Goal: Task Accomplishment & Management: Complete application form

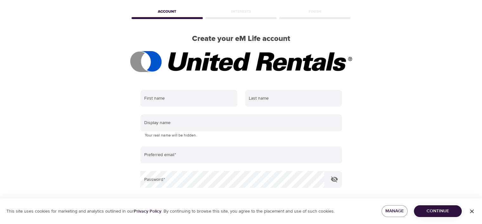
scroll to position [63, 0]
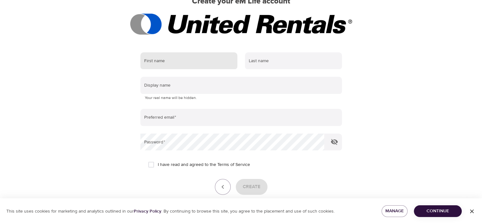
click at [193, 61] on input "text" at bounding box center [188, 60] width 97 height 17
type input "[PERSON_NAME]"
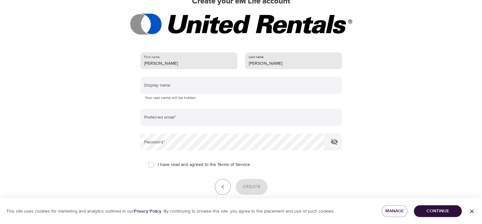
type input "[PERSON_NAME]"
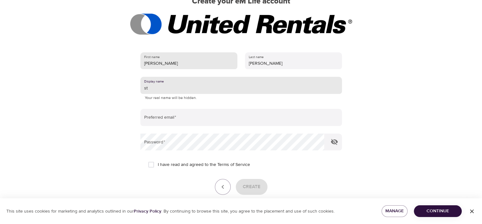
type input "s"
type input "[PERSON_NAME]"
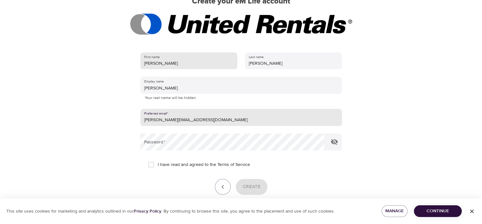
type input "[PERSON_NAME][EMAIL_ADDRESS][DOMAIN_NAME]"
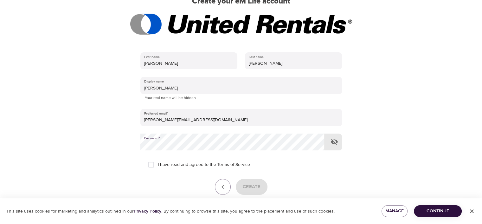
click at [153, 166] on input "I have read and agreed to the Terms of Service" at bounding box center [151, 164] width 13 height 13
checkbox input "true"
click at [270, 192] on div "Create" at bounding box center [241, 187] width 202 height 16
click at [248, 185] on span "Create" at bounding box center [252, 187] width 18 height 8
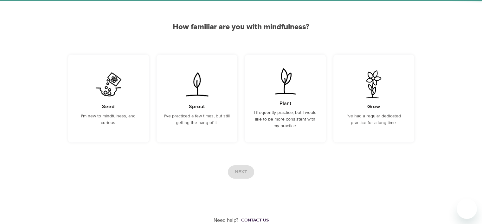
scroll to position [45, 0]
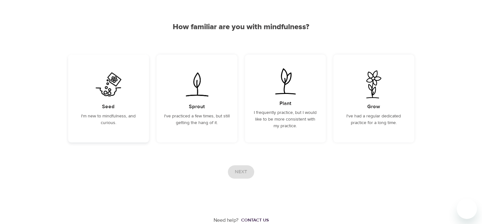
click at [122, 91] on img at bounding box center [109, 84] width 32 height 28
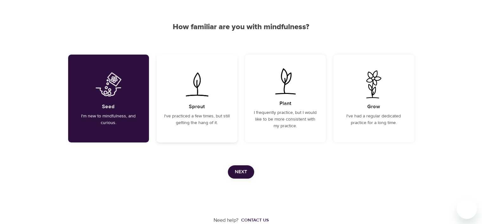
click at [208, 92] on img at bounding box center [197, 84] width 32 height 28
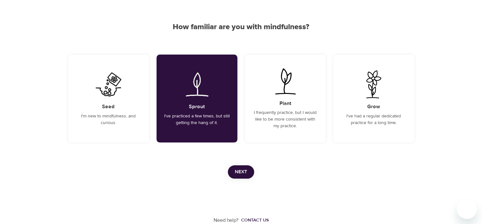
click at [238, 170] on span "Next" at bounding box center [241, 172] width 12 height 8
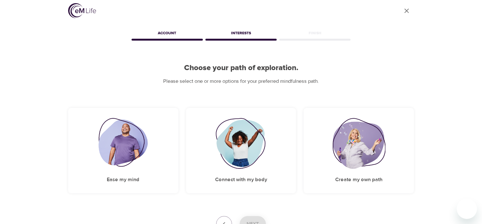
scroll to position [55, 0]
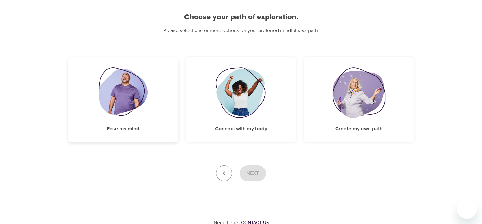
click at [151, 116] on div "Ease my mind" at bounding box center [123, 99] width 110 height 85
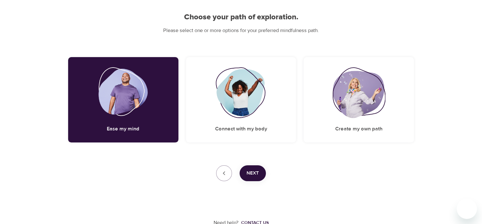
click at [255, 170] on span "Next" at bounding box center [253, 173] width 12 height 8
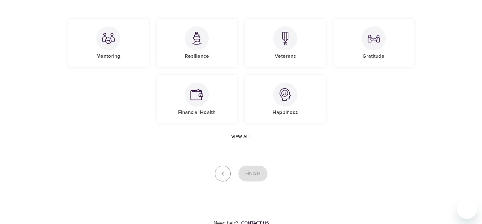
scroll to position [18, 0]
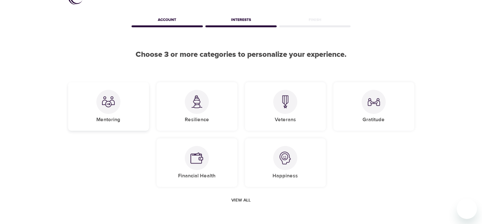
click at [109, 113] on div at bounding box center [108, 102] width 24 height 24
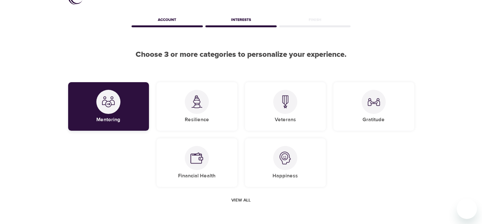
click at [123, 101] on div "Mentoring" at bounding box center [108, 106] width 81 height 49
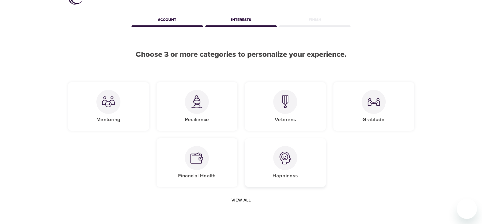
click at [269, 159] on div "Happiness" at bounding box center [285, 162] width 81 height 49
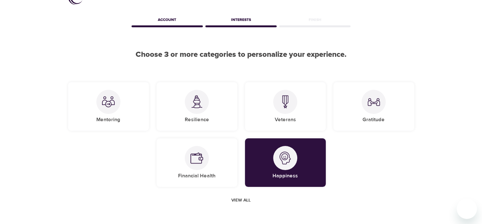
click at [248, 197] on span "View all" at bounding box center [240, 200] width 19 height 8
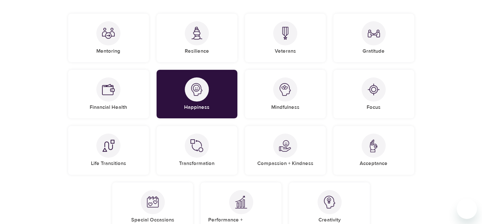
scroll to position [113, 0]
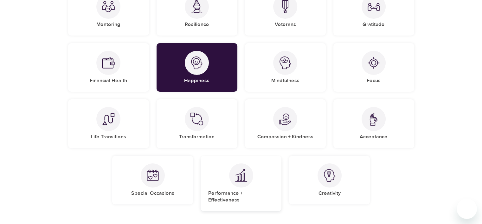
click at [254, 173] on div "Performance + Effectiveness" at bounding box center [241, 183] width 81 height 55
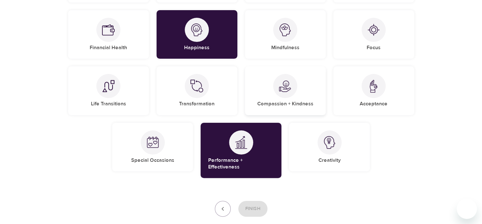
scroll to position [114, 0]
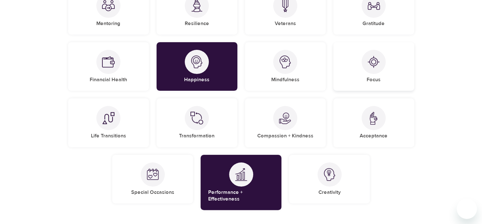
click at [360, 69] on div "Focus" at bounding box center [373, 66] width 81 height 49
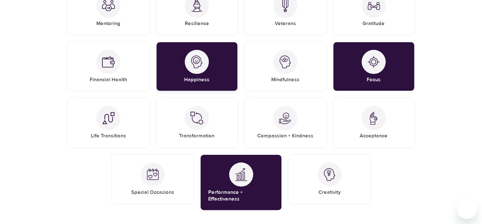
click at [209, 62] on div "Happiness" at bounding box center [197, 66] width 81 height 49
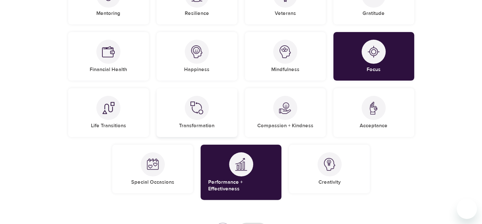
scroll to position [159, 0]
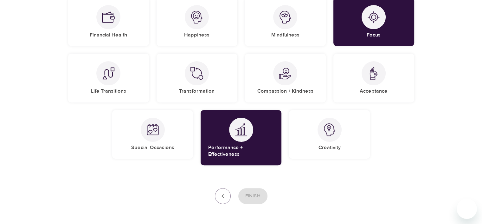
click at [257, 188] on div "Finish" at bounding box center [241, 196] width 346 height 16
click at [124, 84] on div "Life Transitions" at bounding box center [108, 78] width 81 height 49
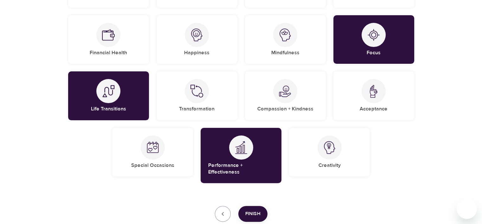
scroll to position [127, 0]
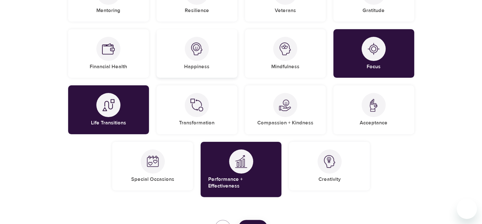
click at [184, 68] on div "Happiness" at bounding box center [197, 53] width 81 height 49
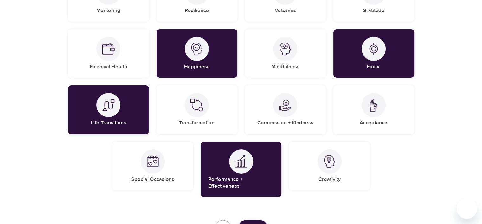
click at [117, 100] on div at bounding box center [108, 105] width 24 height 24
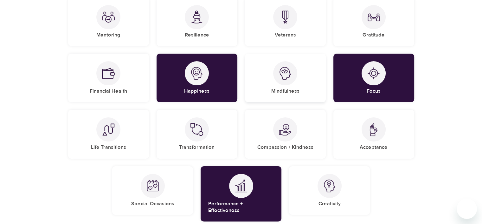
scroll to position [177, 0]
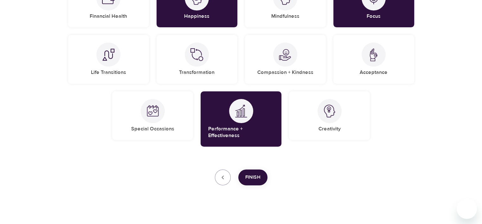
click at [256, 173] on span "Finish" at bounding box center [252, 177] width 15 height 8
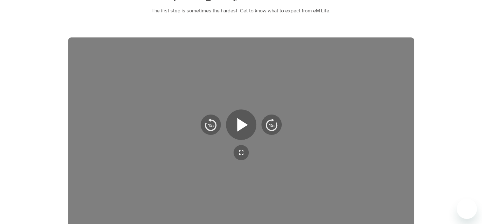
scroll to position [72, 0]
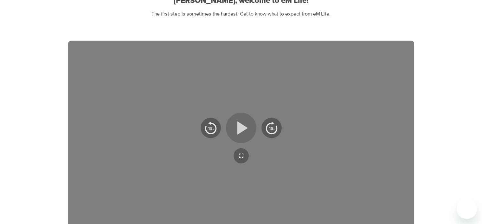
click at [242, 125] on icon "button" at bounding box center [242, 127] width 10 height 13
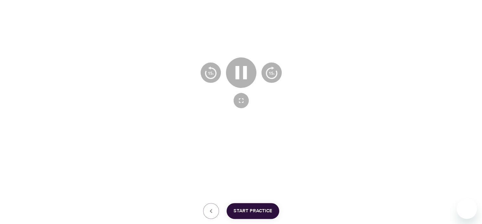
scroll to position [167, 0]
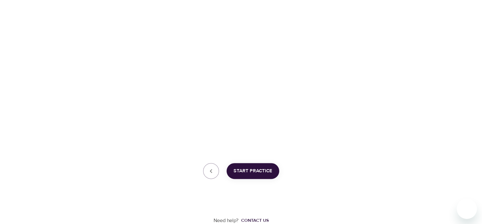
click at [255, 170] on span "Start Practice" at bounding box center [253, 171] width 39 height 8
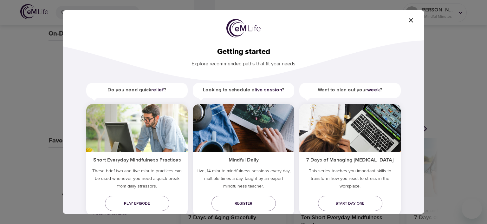
click at [411, 19] on icon "button" at bounding box center [411, 20] width 4 height 4
